Goal: Task Accomplishment & Management: Manage account settings

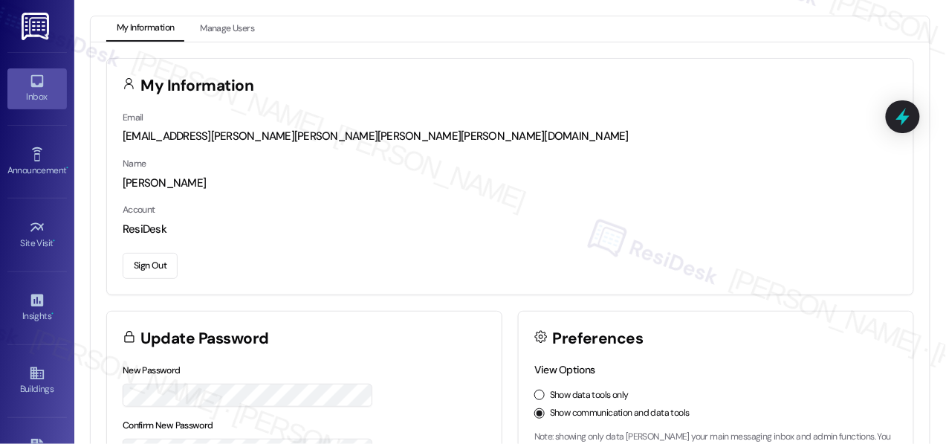
click at [29, 85] on icon at bounding box center [37, 81] width 16 height 16
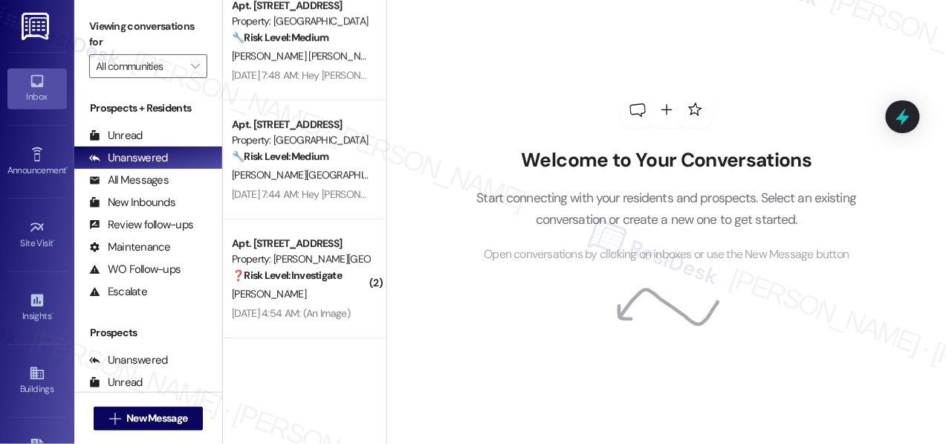
scroll to position [4, 0]
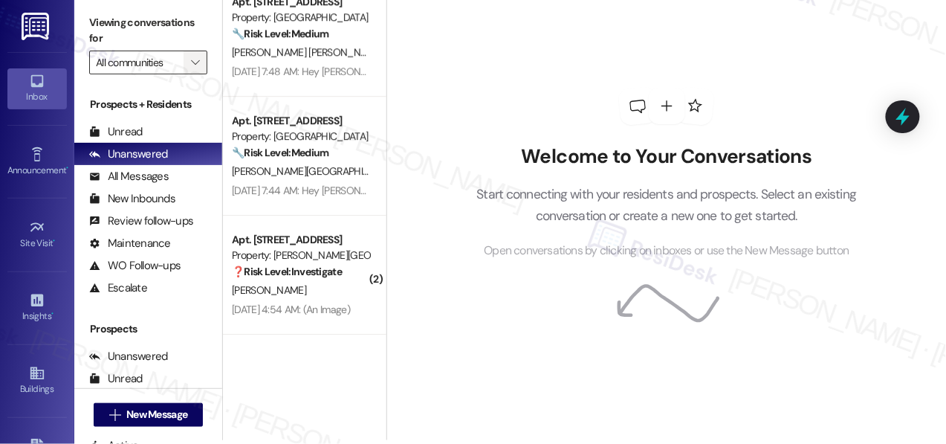
click at [196, 65] on icon "" at bounding box center [195, 62] width 8 height 12
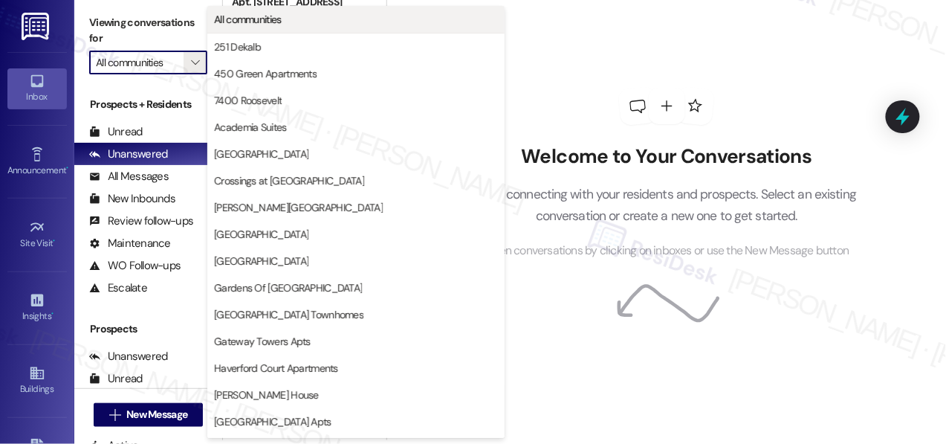
click at [276, 18] on span "All communities" at bounding box center [248, 19] width 68 height 15
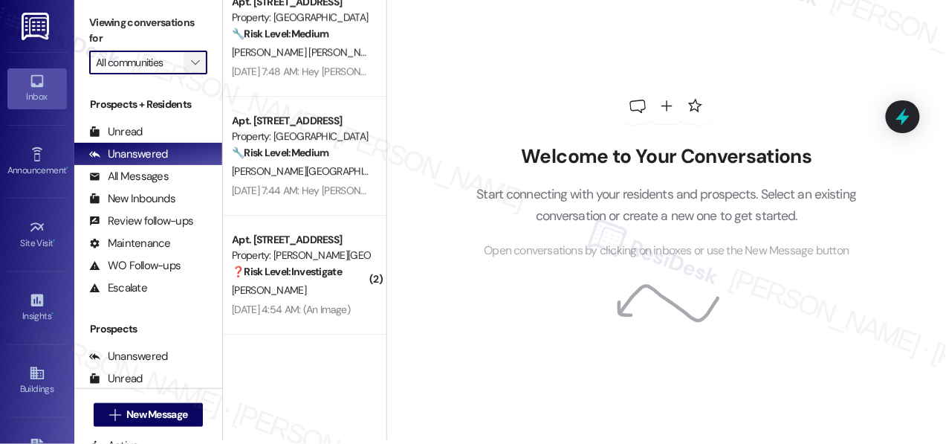
click at [202, 57] on span "" at bounding box center [195, 63] width 14 height 24
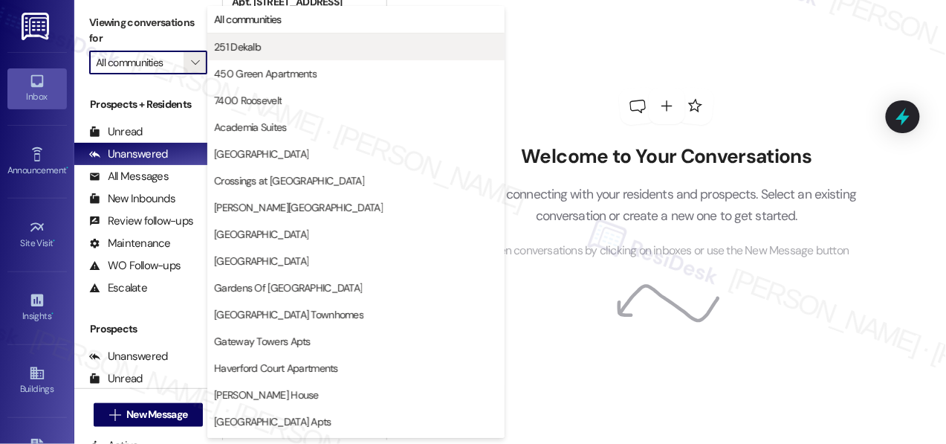
click at [252, 51] on span "251 Dekalb" at bounding box center [237, 46] width 47 height 15
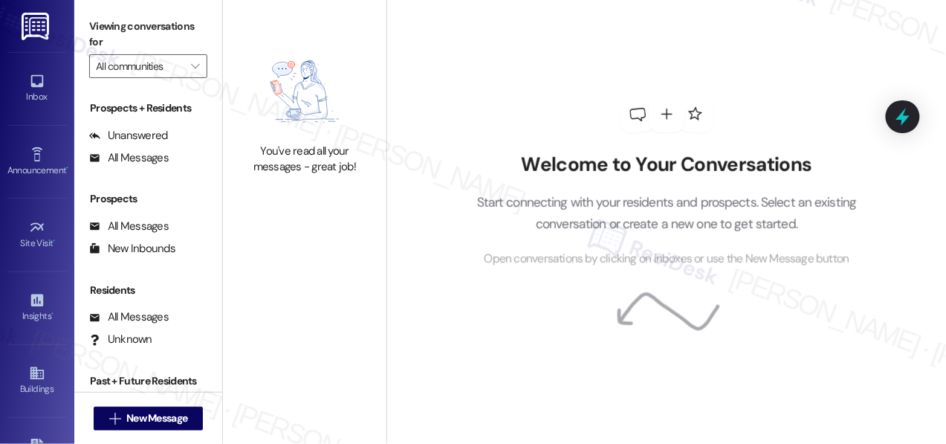
type input "251 Dekalb"
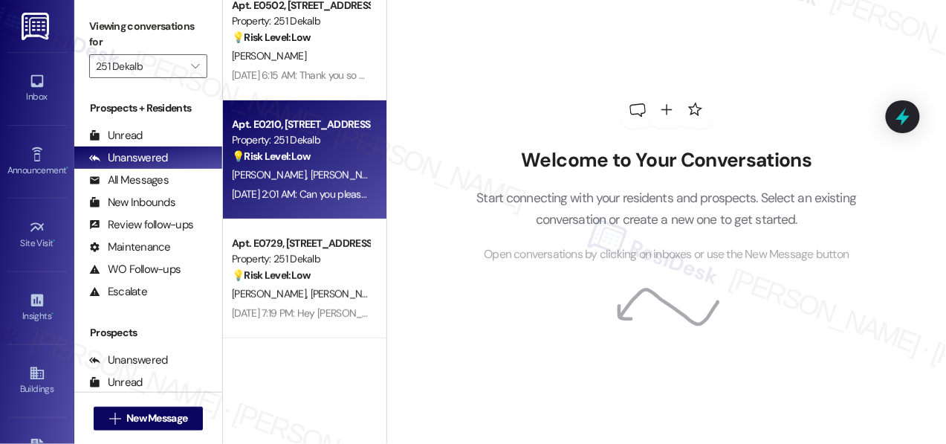
scroll to position [4, 0]
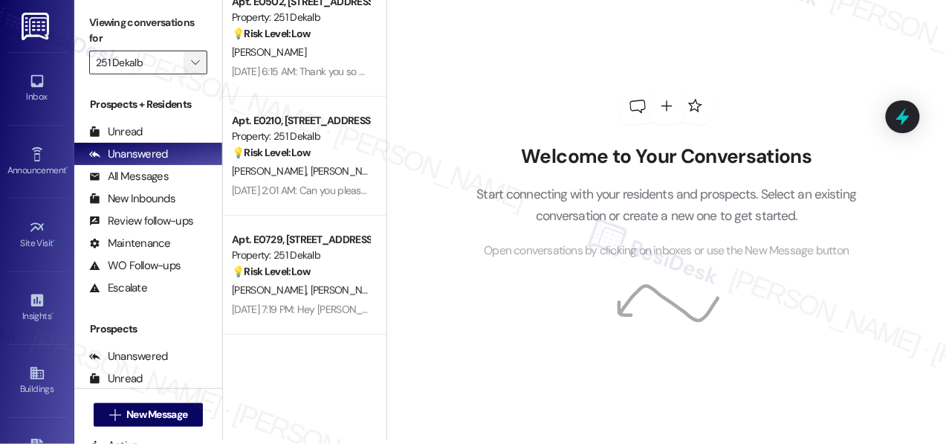
click at [192, 55] on span "" at bounding box center [195, 63] width 14 height 24
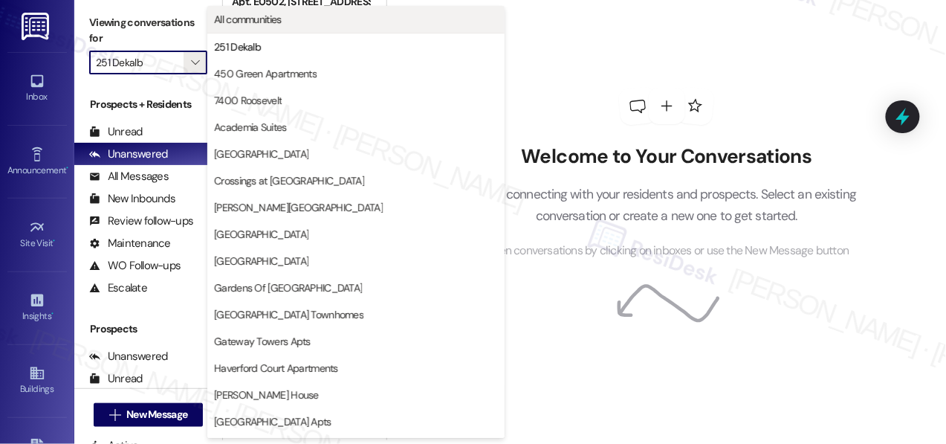
click at [288, 17] on span "All communities" at bounding box center [356, 19] width 284 height 15
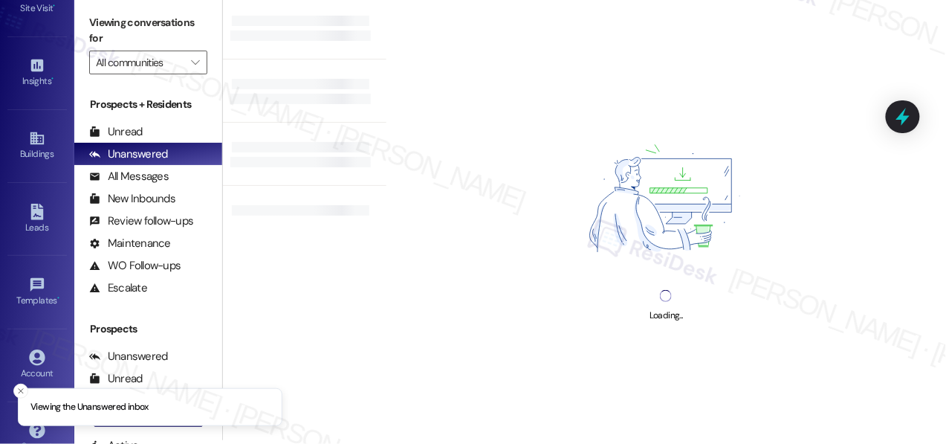
scroll to position [263, 0]
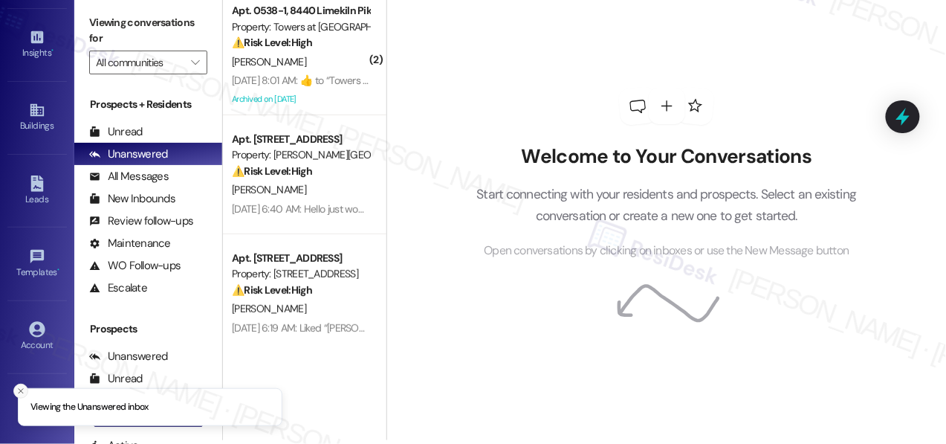
click at [21, 386] on icon "Close toast" at bounding box center [20, 390] width 9 height 9
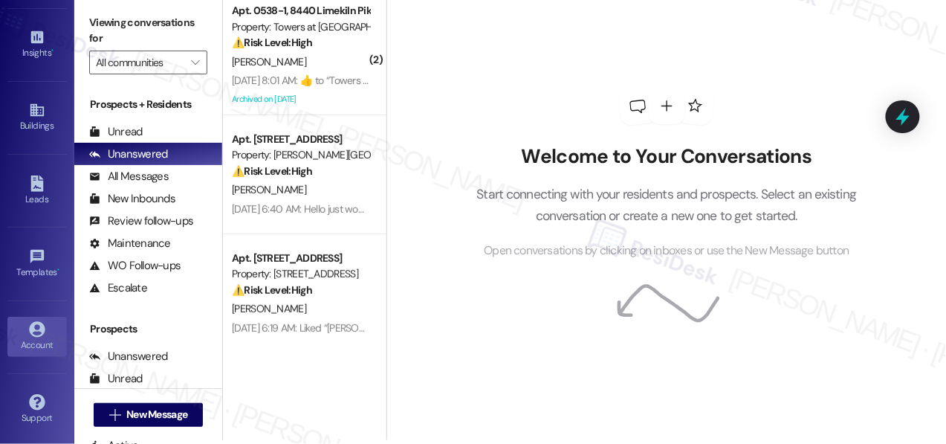
click at [41, 326] on icon at bounding box center [37, 329] width 16 height 16
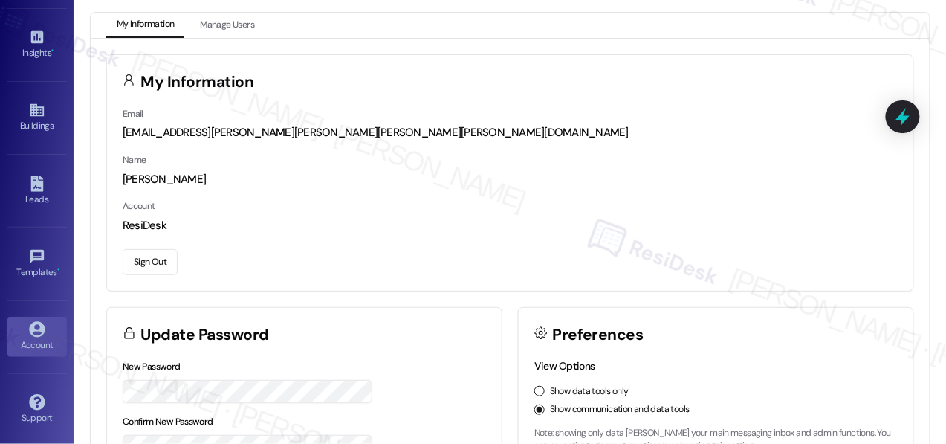
click at [152, 261] on button "Sign Out" at bounding box center [150, 262] width 55 height 26
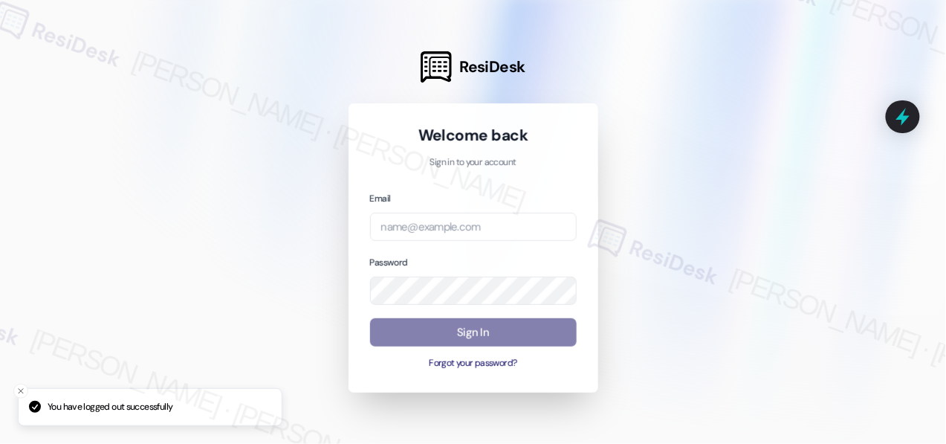
click at [496, 212] on div "Email" at bounding box center [473, 215] width 207 height 51
click at [493, 230] on input "email" at bounding box center [473, 227] width 207 height 29
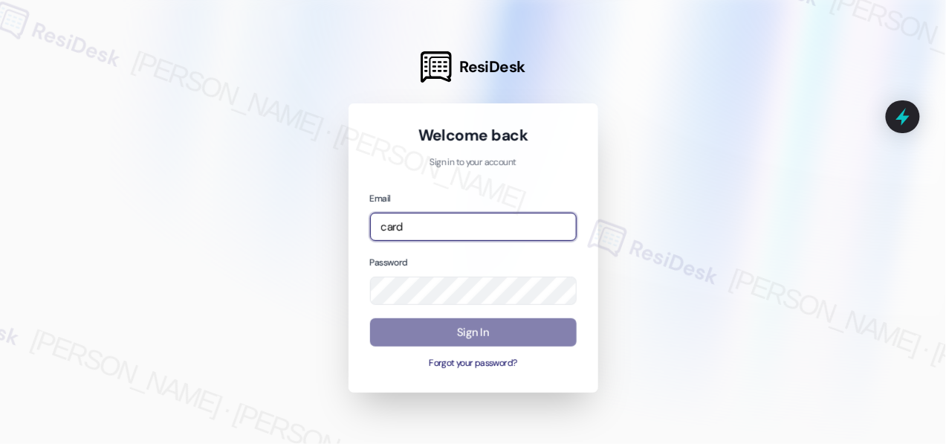
click at [0, 443] on com-1password-button at bounding box center [0, 444] width 0 height 0
click at [460, 225] on input "card" at bounding box center [473, 227] width 207 height 29
type input "c"
type input "C"
click at [0, 443] on com-1password-button at bounding box center [0, 444] width 0 height 0
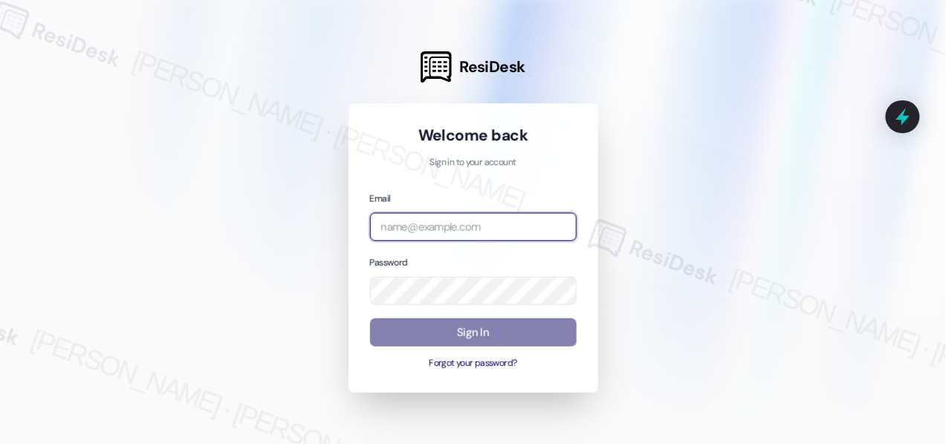
click at [0, 443] on com-1password-button at bounding box center [0, 444] width 0 height 0
type input "[EMAIL_ADDRESS][PERSON_NAME][PERSON_NAME][PERSON_NAME][DOMAIN_NAME]"
